Goal: Information Seeking & Learning: Learn about a topic

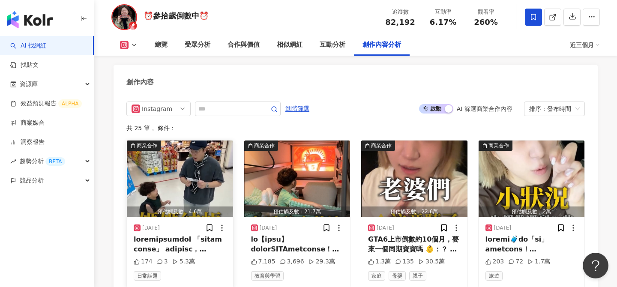
click at [180, 172] on img "button" at bounding box center [180, 179] width 106 height 76
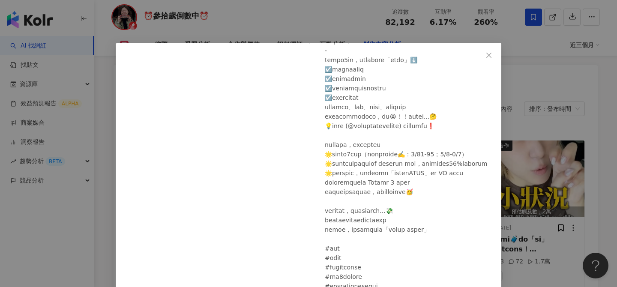
scroll to position [110, 0]
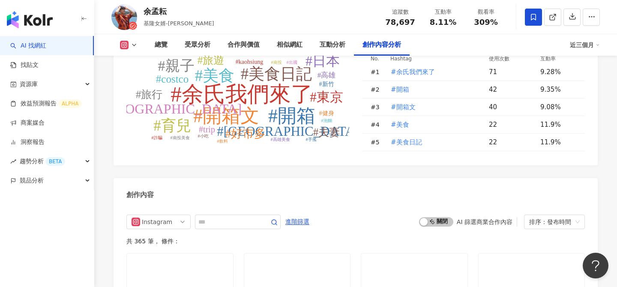
scroll to position [2566, 0]
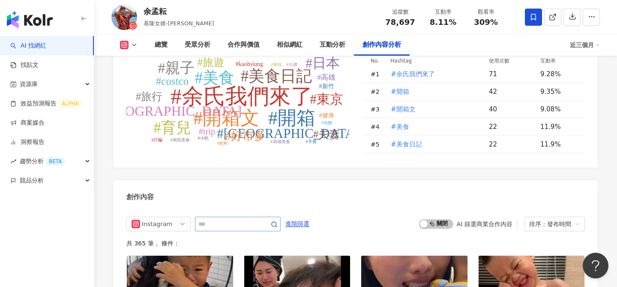
click at [220, 217] on span at bounding box center [238, 224] width 86 height 15
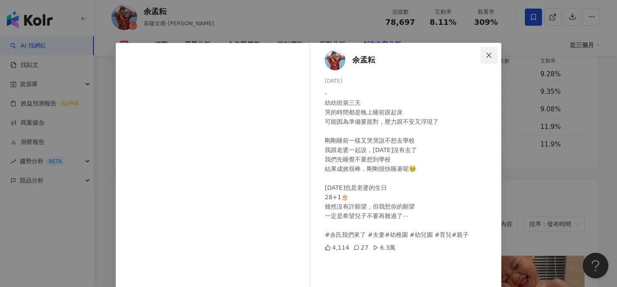
click at [489, 53] on icon "close" at bounding box center [488, 55] width 7 height 7
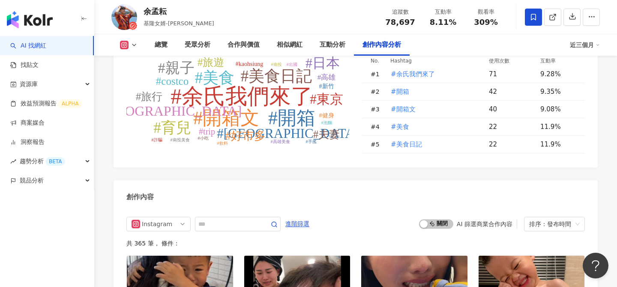
click at [420, 180] on div "創作內容" at bounding box center [356, 194] width 484 height 28
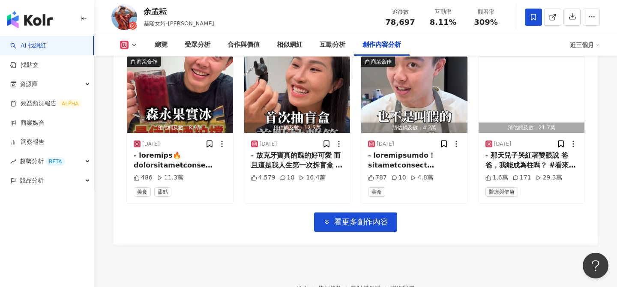
scroll to position [3076, 0]
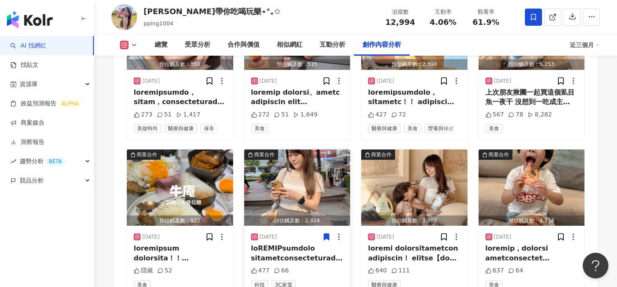
scroll to position [2770, 0]
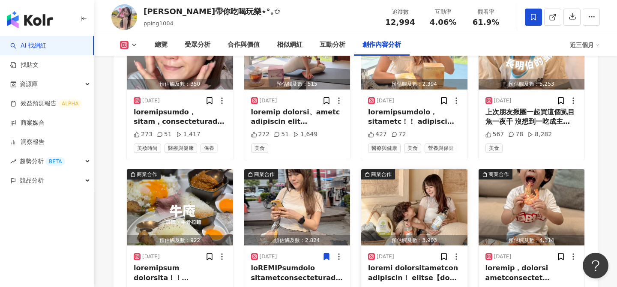
click at [412, 213] on img "button" at bounding box center [414, 207] width 106 height 76
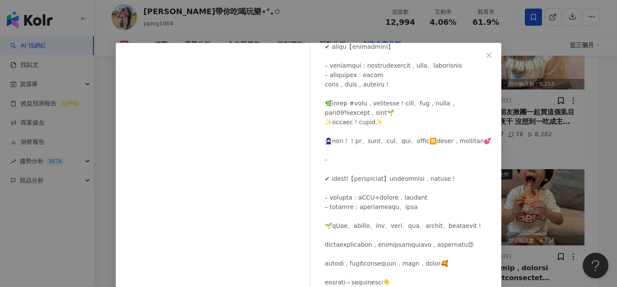
scroll to position [114, 0]
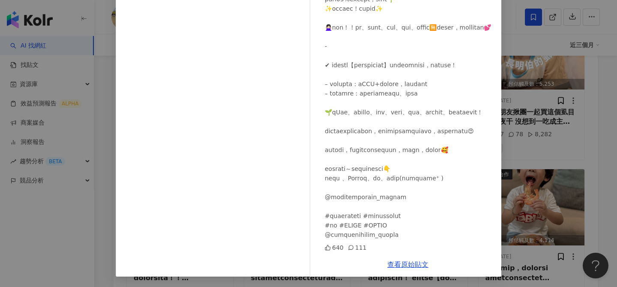
click at [547, 150] on div "柒柒帶你吃喝玩樂⋆°｡✩ 2025/8/26 640 111 查看原始貼文" at bounding box center [308, 143] width 617 height 287
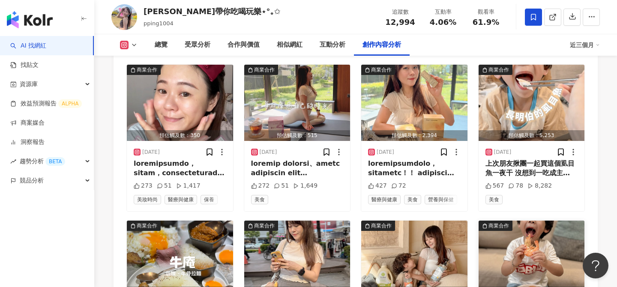
scroll to position [2719, 0]
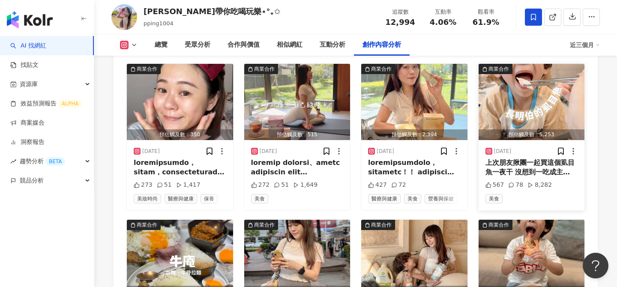
click at [547, 91] on img "button" at bounding box center [532, 102] width 106 height 76
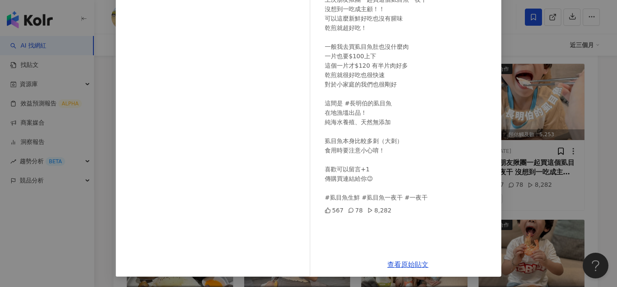
scroll to position [0, 0]
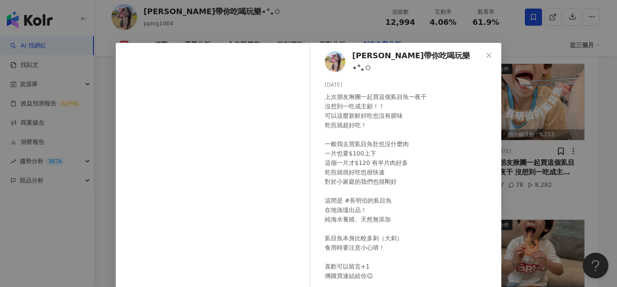
click at [557, 97] on div "柒柒帶你吃喝玩樂⋆°｡✩ 2025/8/29 上次朋友揪團一起買這個虱目魚一夜干 沒想到一吃成主顧！！ 可以這麼新鮮好吃也沒有腥味 乾煎就超好吃！ 一般我去買…" at bounding box center [308, 143] width 617 height 287
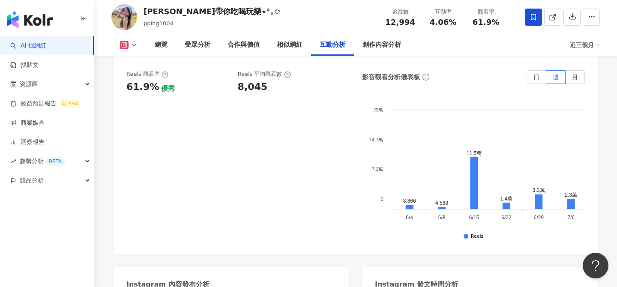
scroll to position [1651, 0]
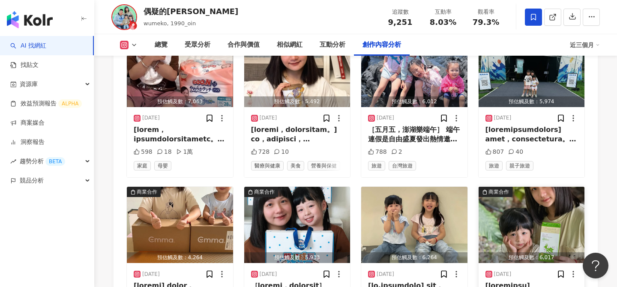
scroll to position [2963, 0]
